Goal: Find specific page/section: Find specific page/section

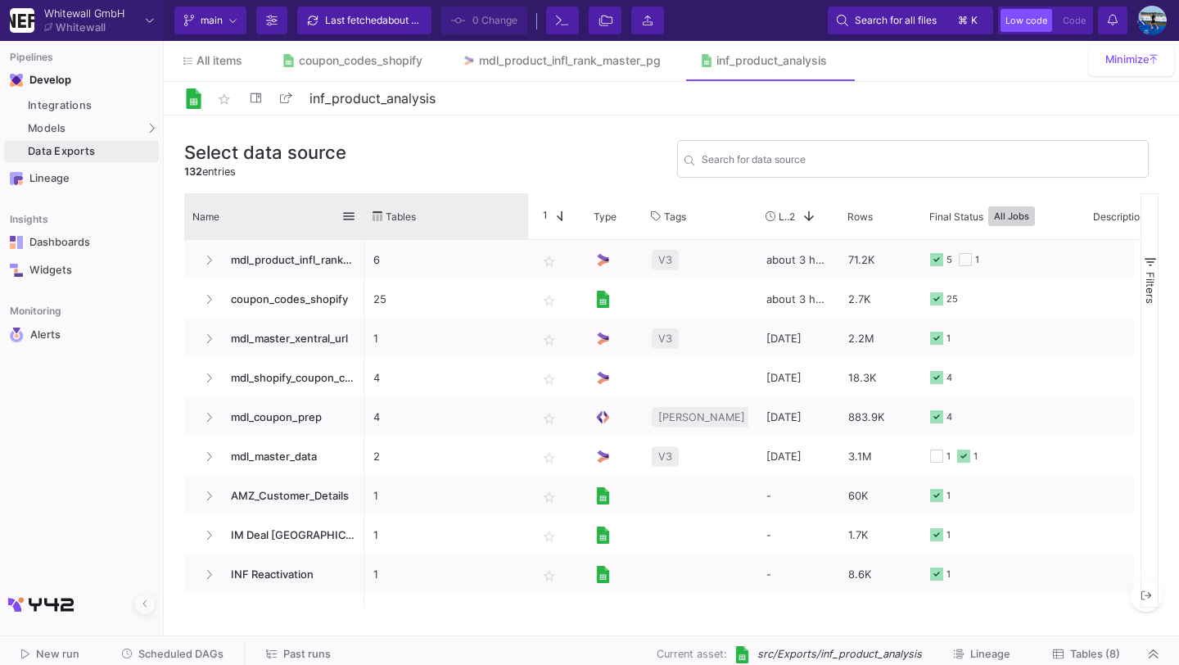
drag, startPoint x: 362, startPoint y: 215, endPoint x: 415, endPoint y: 215, distance: 53.2
click at [367, 215] on div at bounding box center [364, 216] width 7 height 46
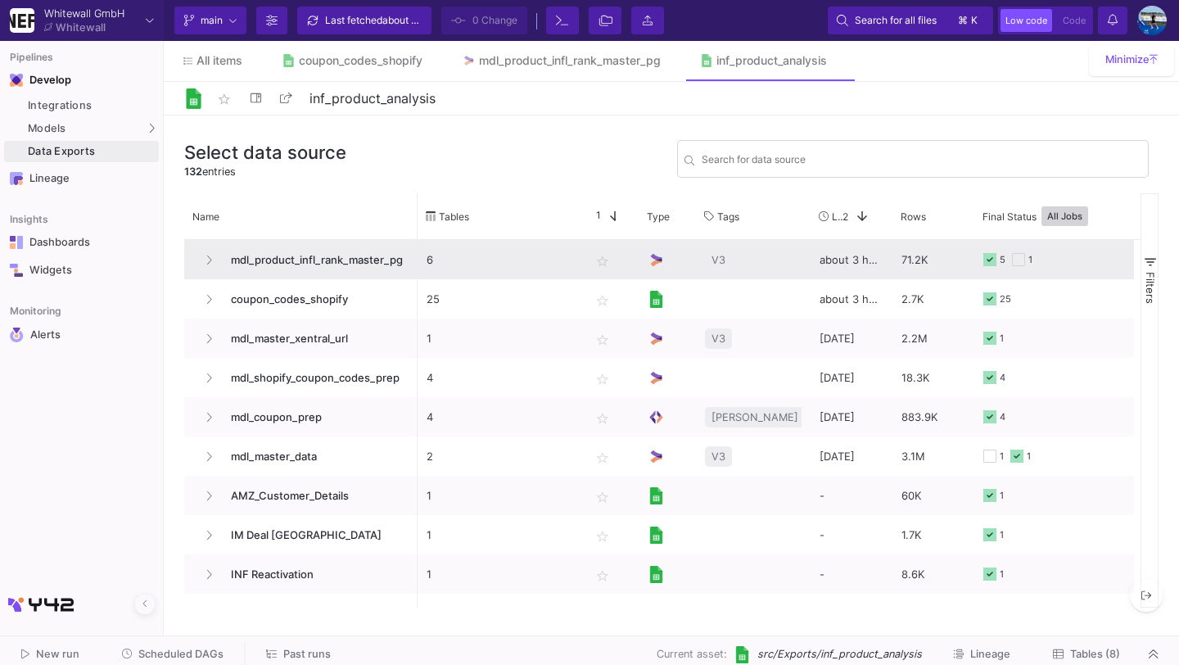
click at [331, 255] on span "mdl_product_infl_rank_master_pg" at bounding box center [314, 260] width 187 height 38
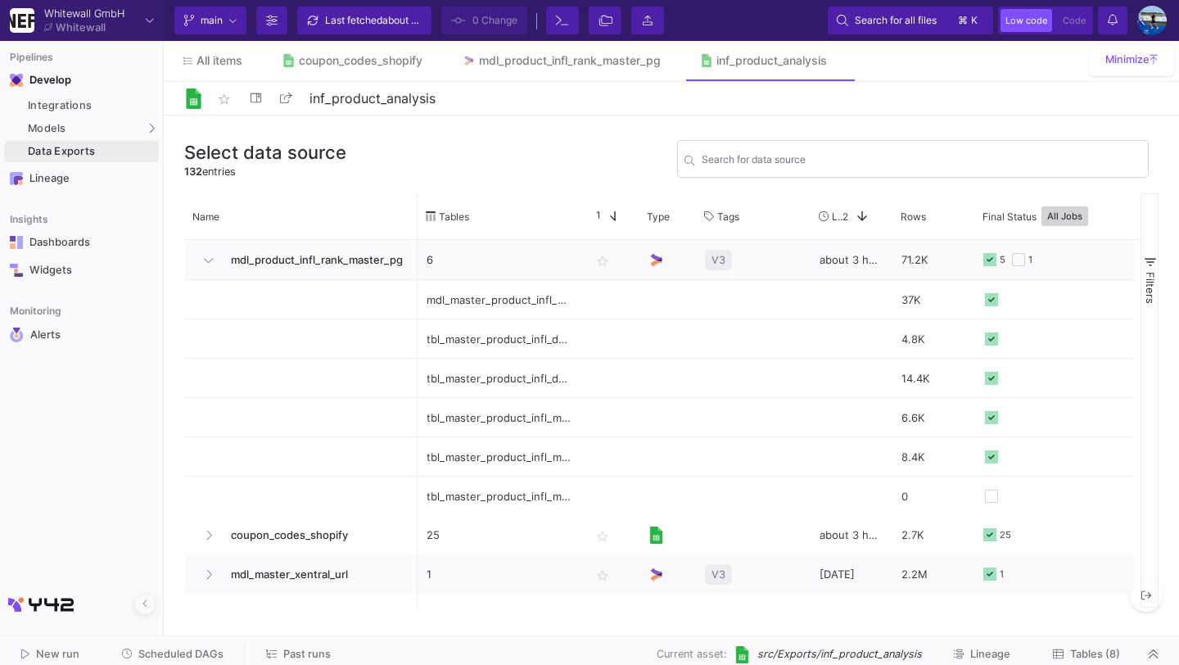
click at [1076, 644] on button "Tables (8)" at bounding box center [1086, 654] width 106 height 25
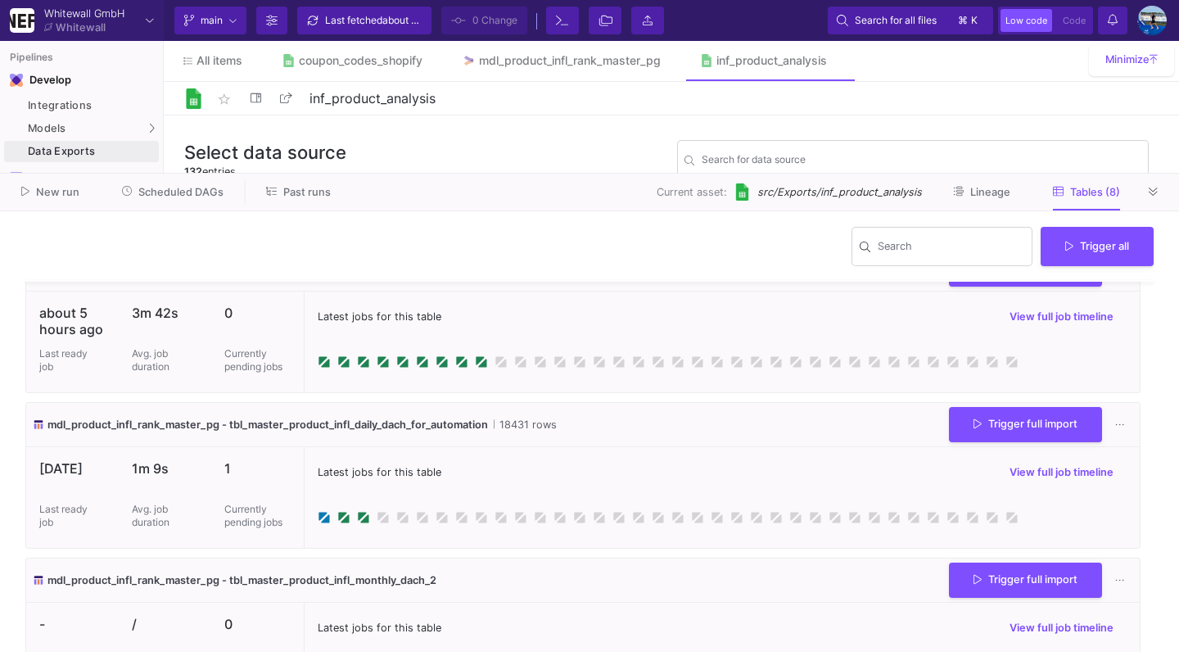
scroll to position [38, 0]
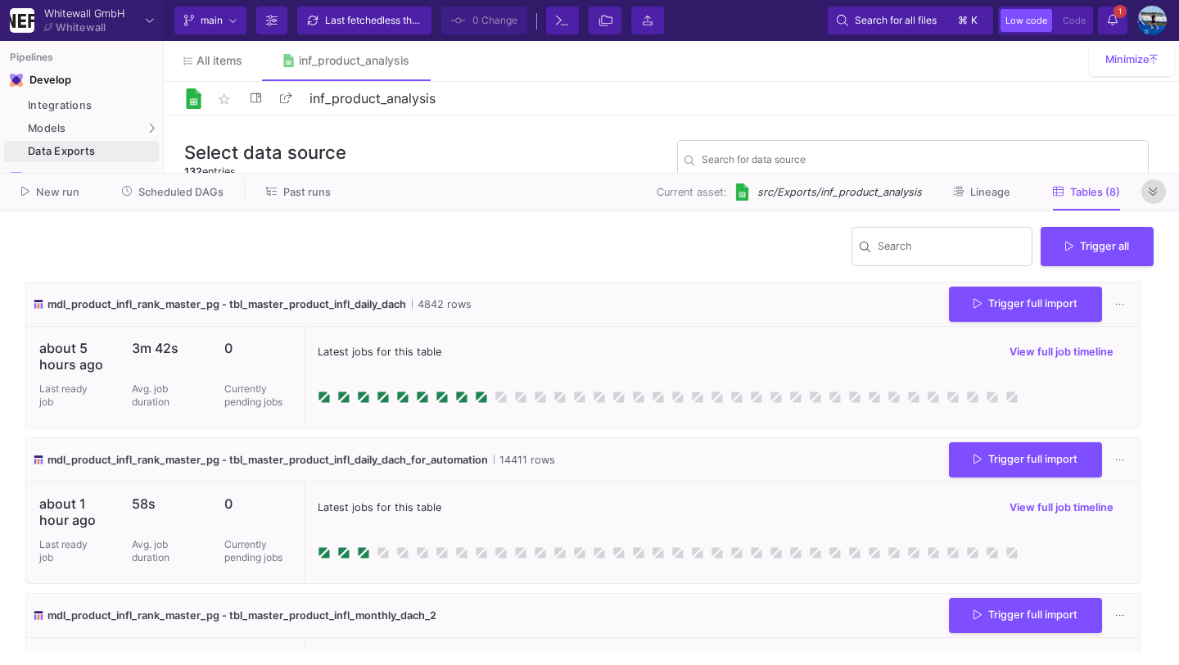
click at [1151, 201] on button at bounding box center [1153, 191] width 25 height 25
